Goal: Find specific page/section: Find specific page/section

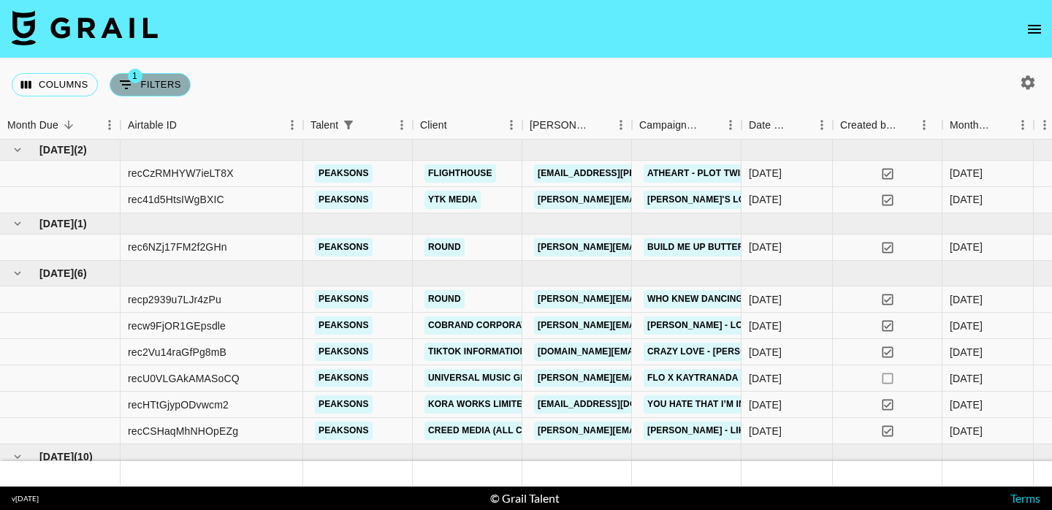
click at [144, 83] on button "1 Filters" at bounding box center [150, 84] width 81 height 23
select select "talentName"
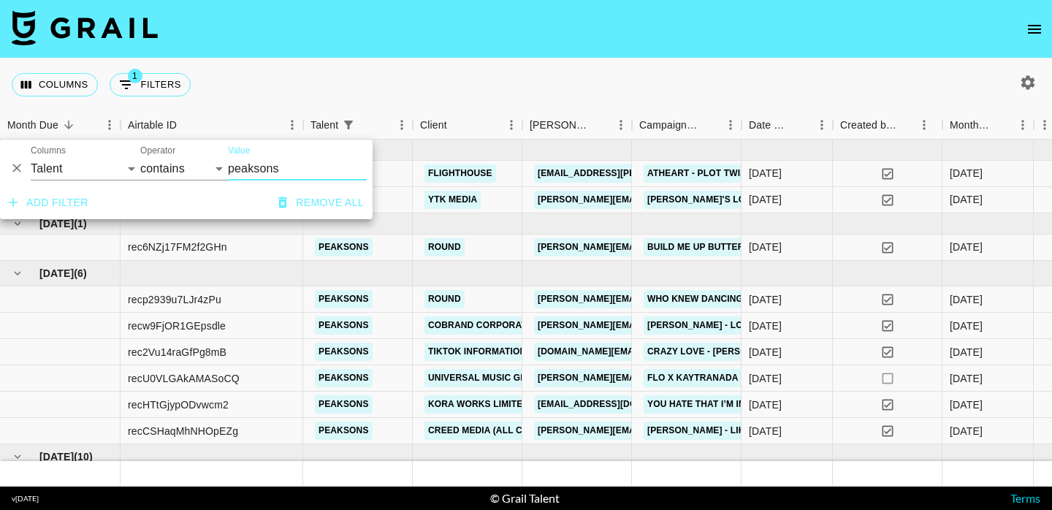
click at [269, 159] on input "peaksons" at bounding box center [297, 168] width 139 height 23
click at [268, 159] on input "peaksons" at bounding box center [297, 168] width 139 height 23
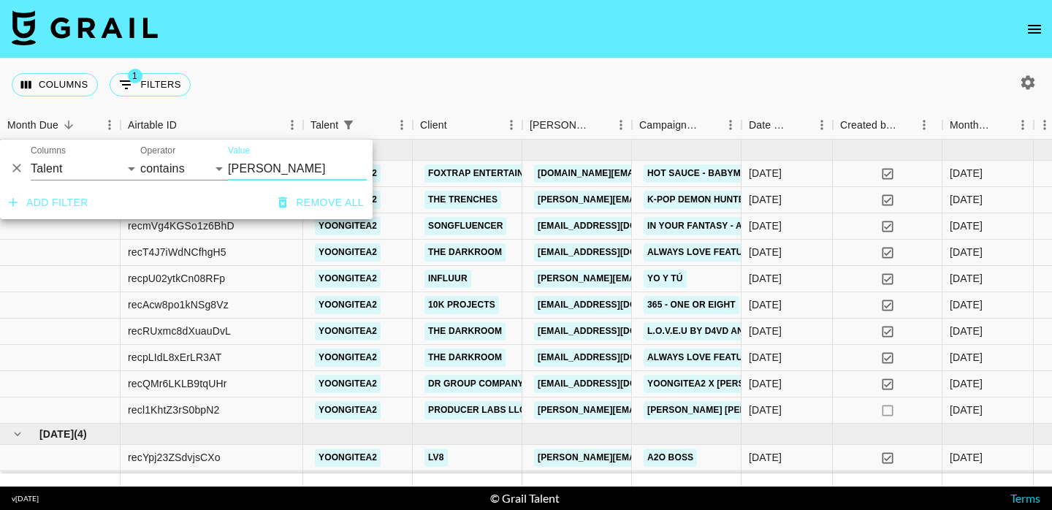
type input "[PERSON_NAME]"
click at [595, 89] on div "Columns 1 Filters + Booking" at bounding box center [526, 84] width 1052 height 53
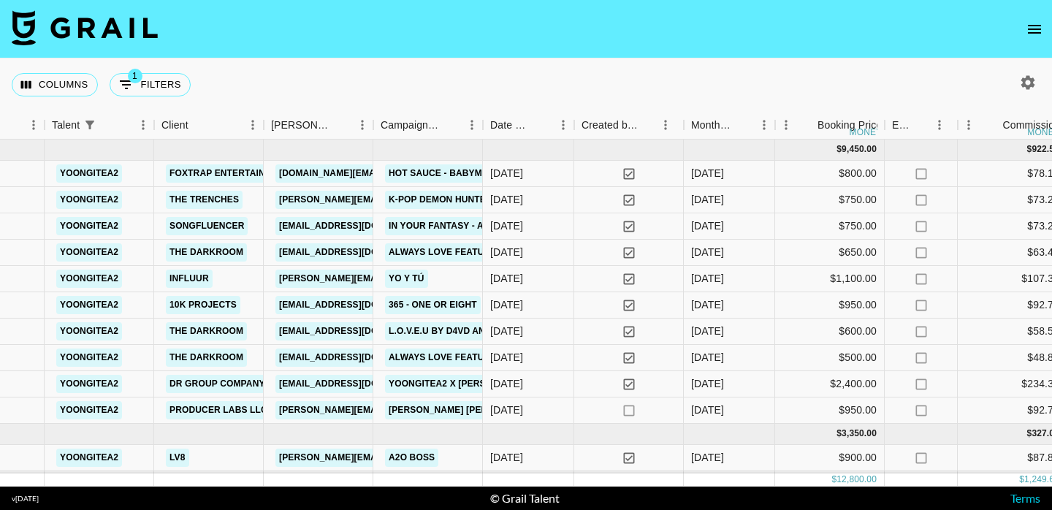
scroll to position [0, 403]
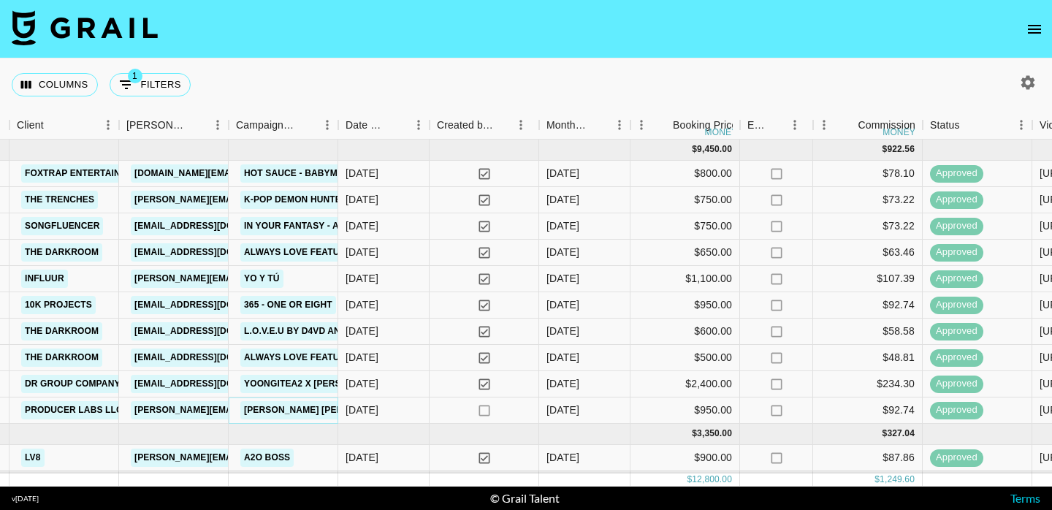
click at [291, 408] on link "[PERSON_NAME] [PERSON_NAME] - Run Away With Me" at bounding box center [368, 410] width 256 height 18
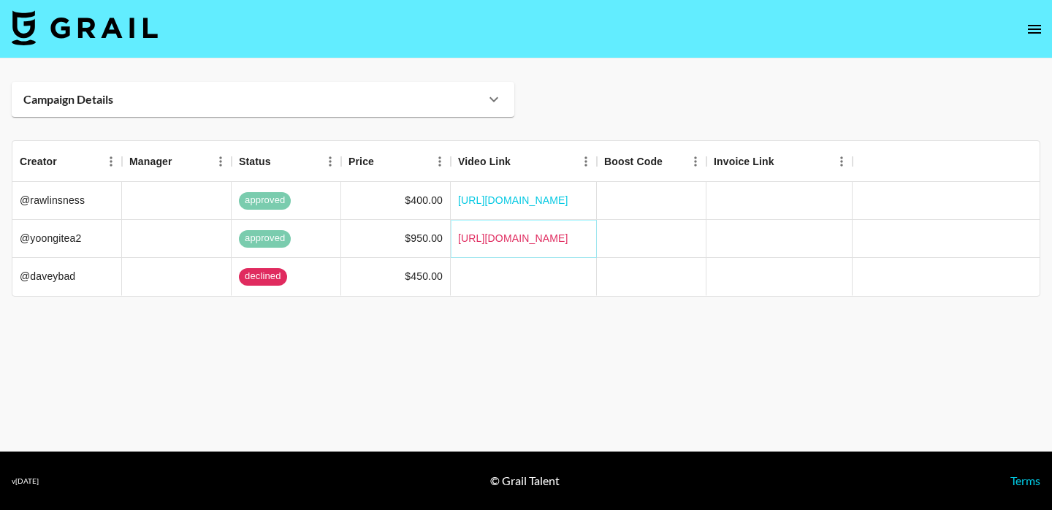
click at [519, 240] on link "[URL][DOMAIN_NAME]" at bounding box center [513, 238] width 110 height 15
